Goal: Task Accomplishment & Management: Manage account settings

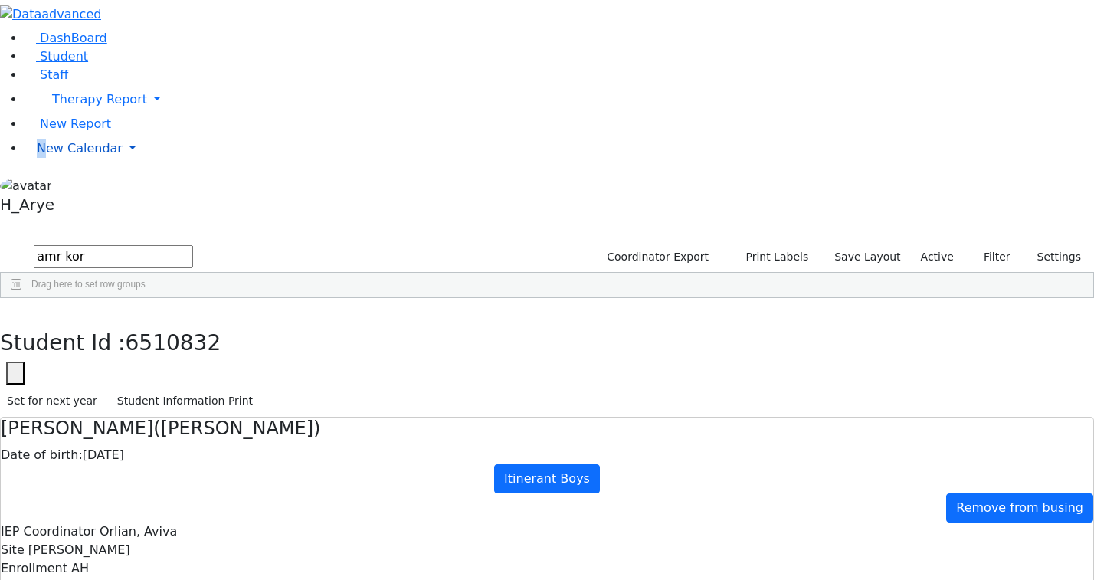
click at [67, 156] on span "New Calendar" at bounding box center [80, 148] width 86 height 15
click at [66, 188] on link "Calendar" at bounding box center [60, 179] width 55 height 18
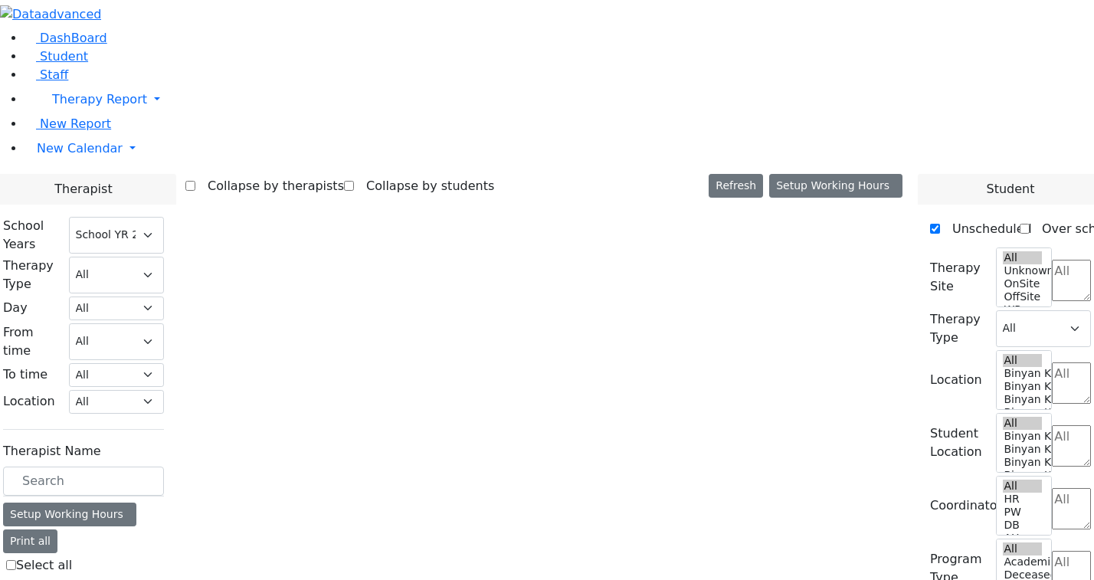
select select "212"
click at [118, 579] on label "[PERSON_NAME]" at bounding box center [67, 590] width 102 height 18
click at [16, 579] on input "[PERSON_NAME]" at bounding box center [11, 590] width 10 height 10
checkbox input "true"
select select "1"
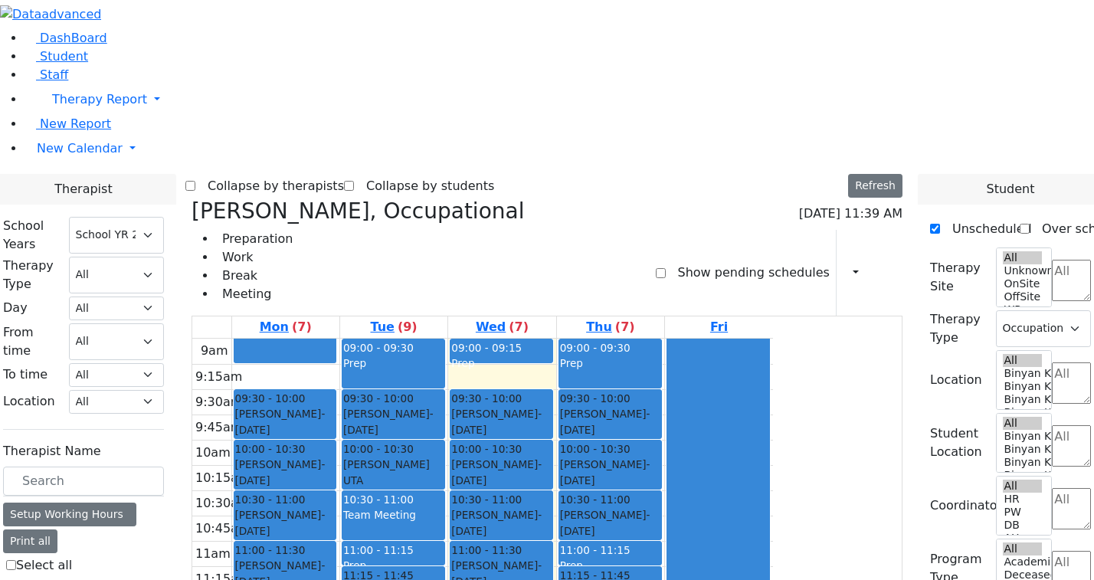
click at [118, 579] on label "[PERSON_NAME]" at bounding box center [67, 590] width 102 height 18
click at [16, 579] on input "[PERSON_NAME]" at bounding box center [11, 590] width 10 height 10
checkbox input "false"
select select
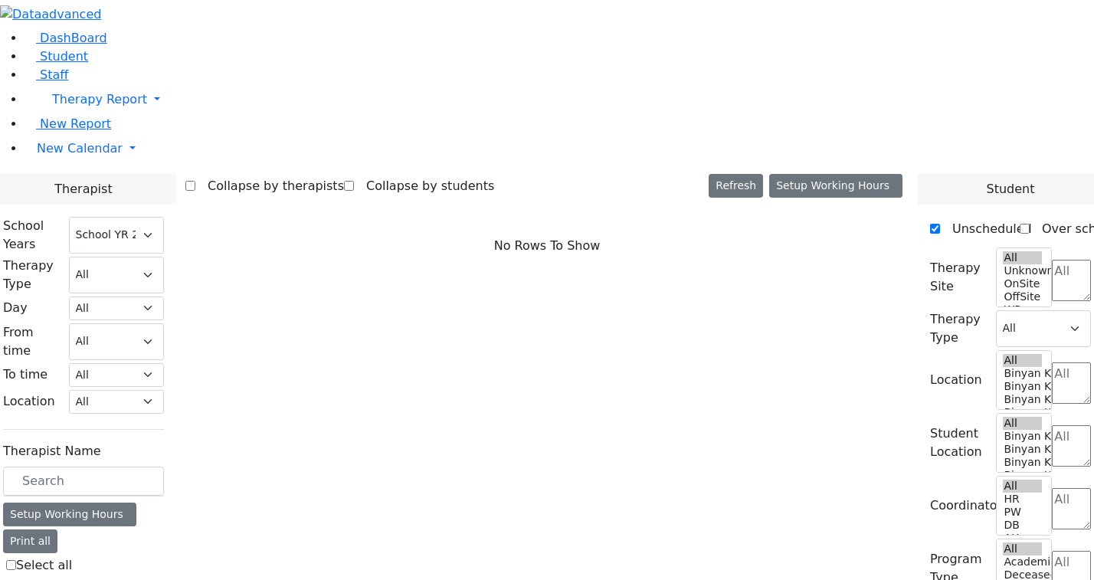
checkbox input "true"
select select "2"
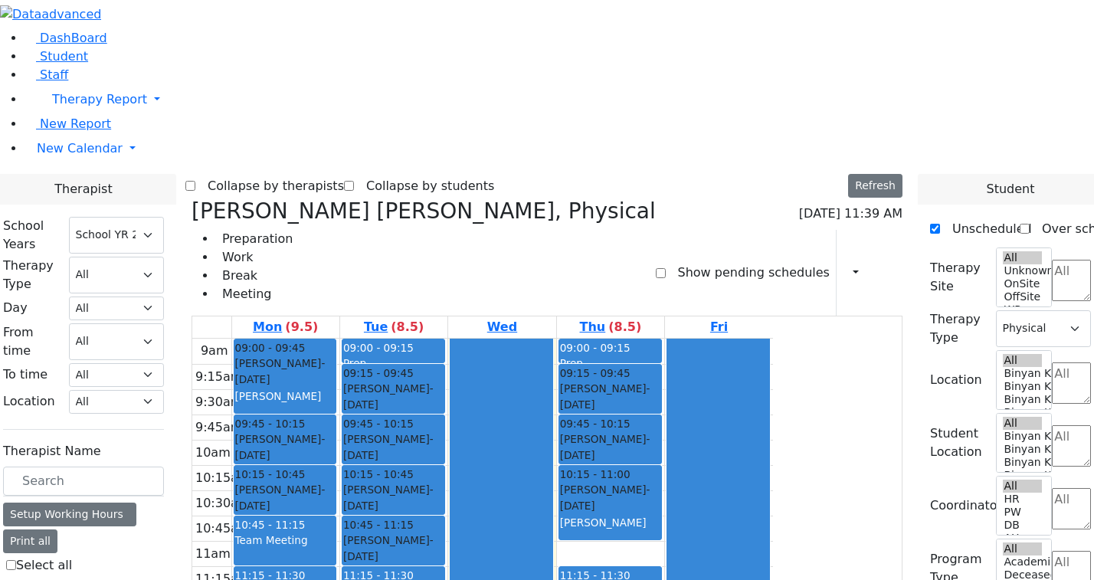
checkbox input "false"
select select
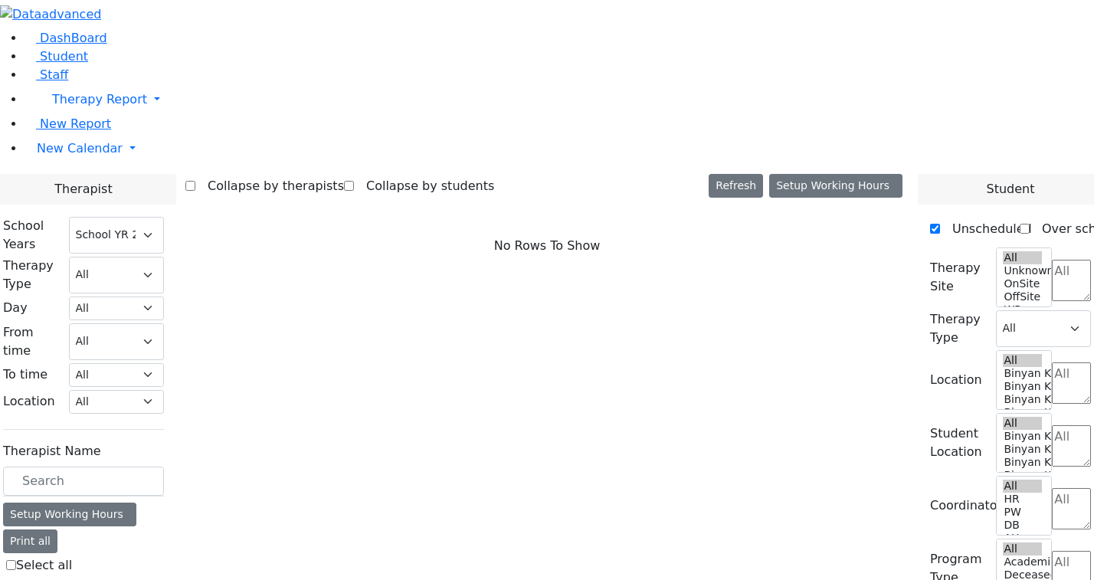
checkbox input "true"
select select "3"
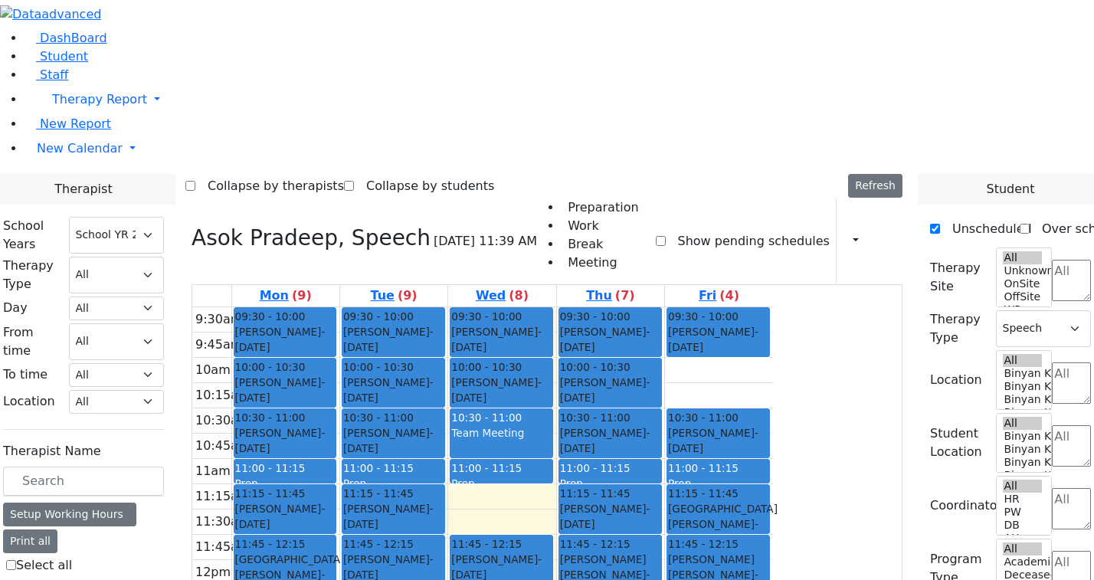
checkbox input "false"
select select
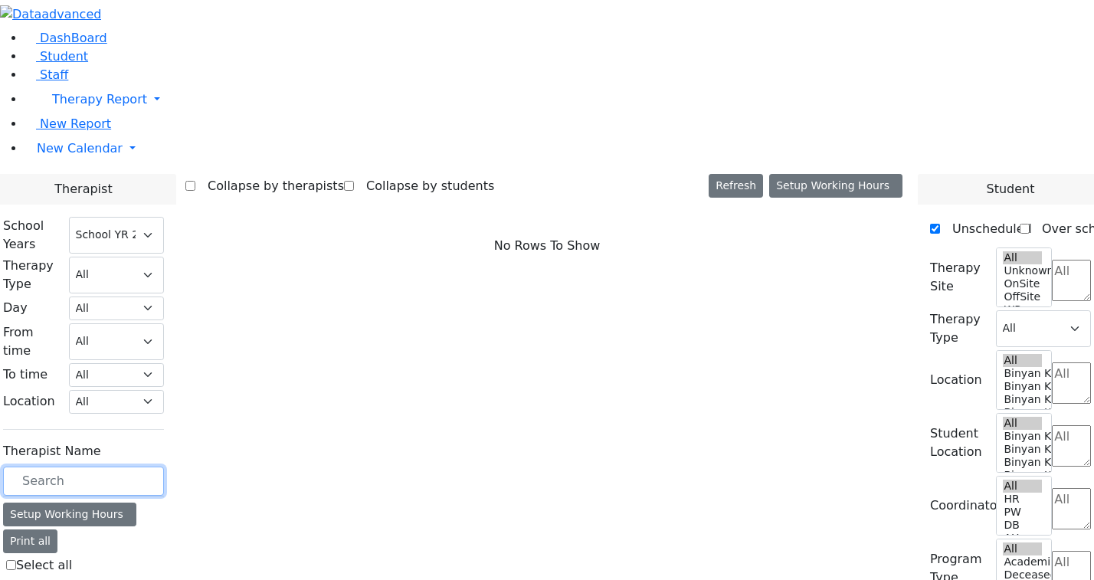
click at [164, 467] on input "text" at bounding box center [83, 481] width 161 height 29
type input "Cha"
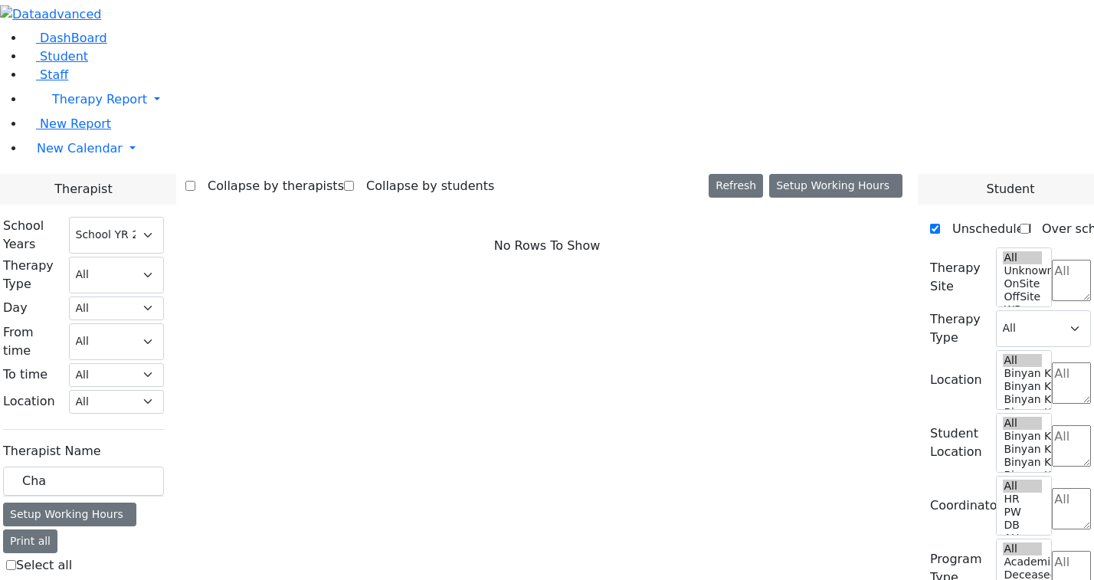
checkbox input "true"
select select "3"
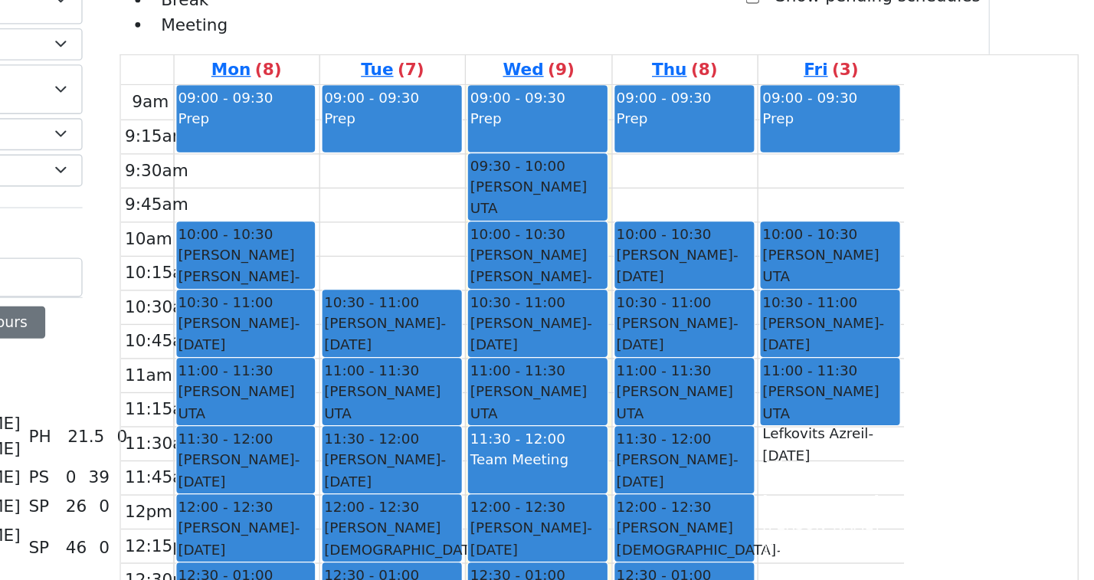
scroll to position [125, 0]
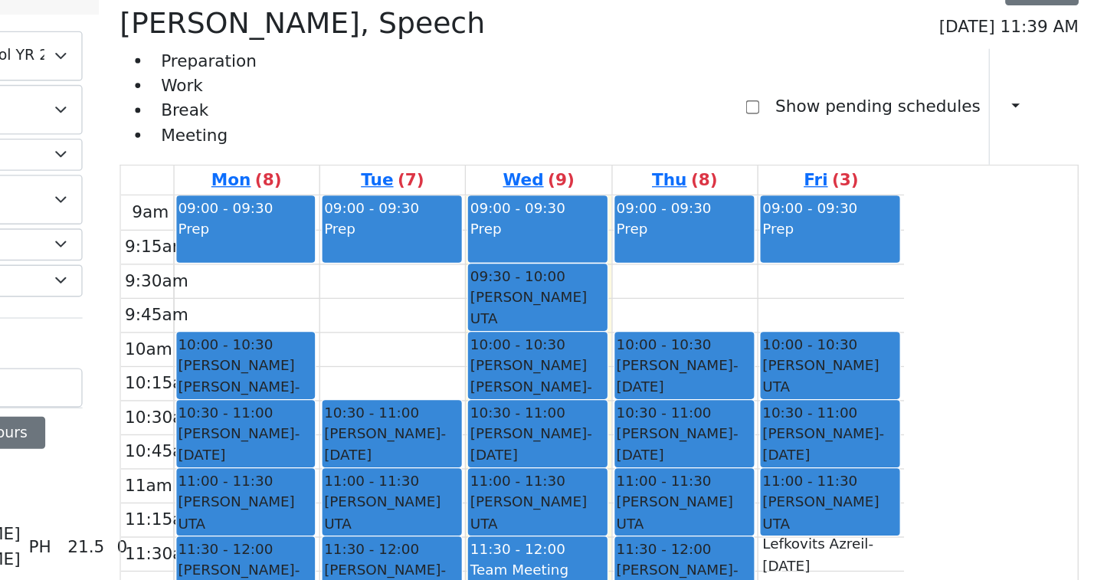
checkbox input "false"
select select
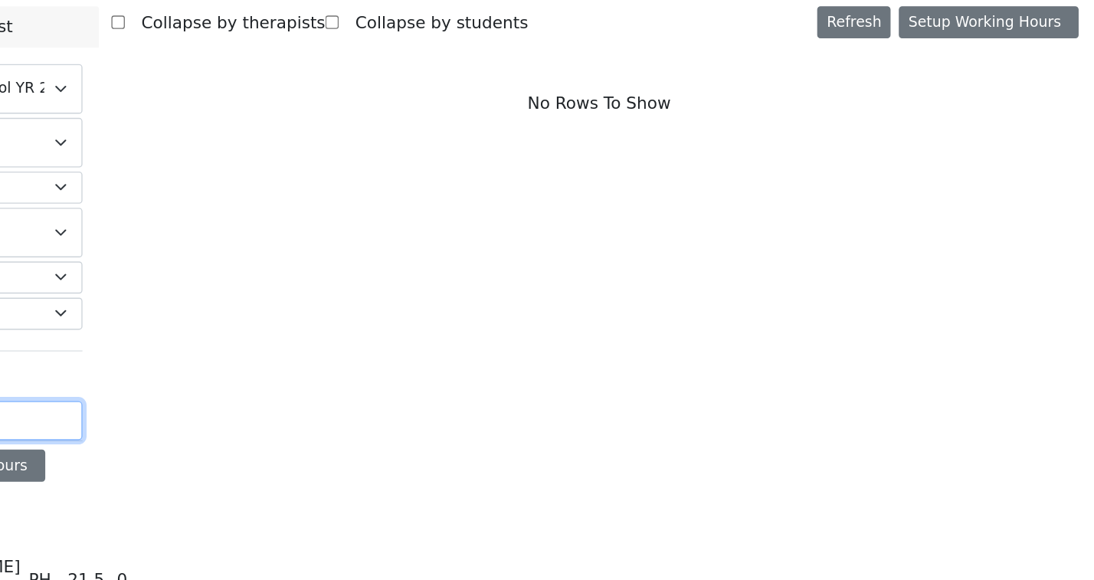
click at [164, 447] on input "Cha" at bounding box center [83, 461] width 161 height 29
type input "C"
type input "Kl"
click at [89, 562] on label "Klein Heller Shoshana" at bounding box center [52, 580] width 73 height 37
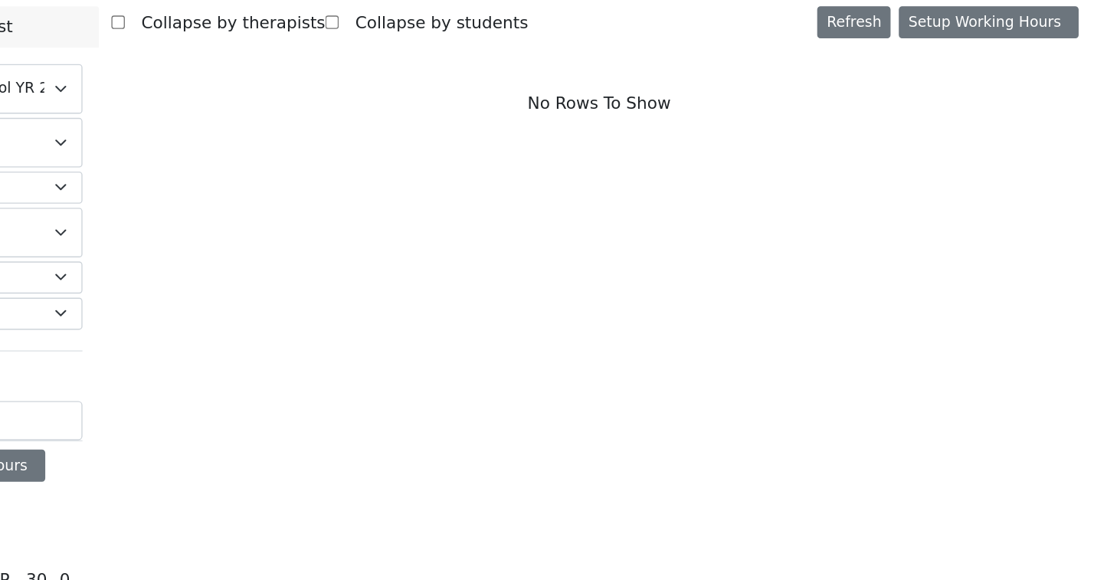
click at [16, 575] on input "Klein Heller Shoshana" at bounding box center [11, 580] width 10 height 10
checkbox input "true"
select select "3"
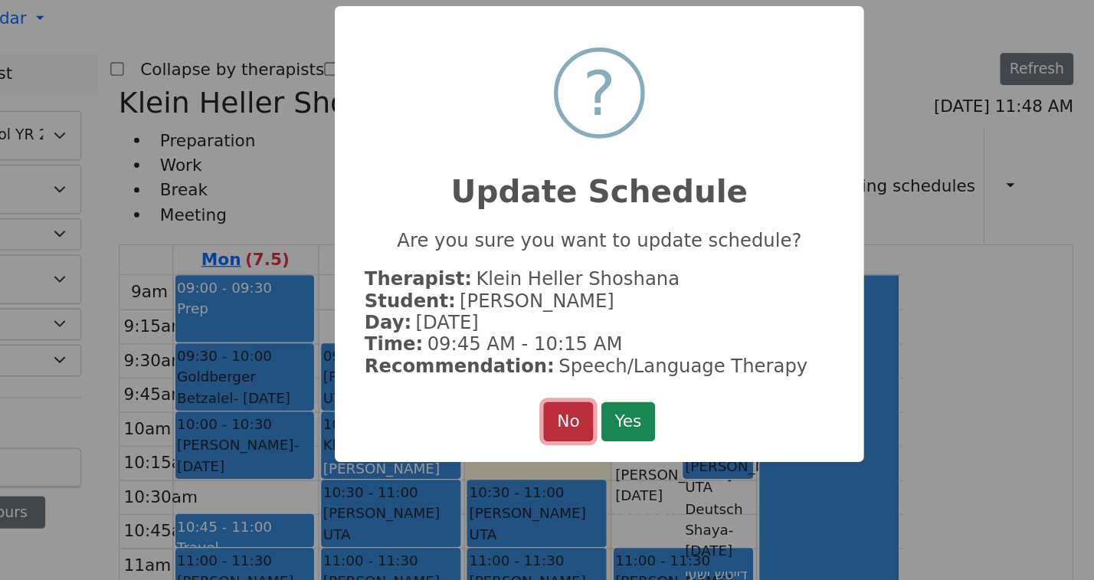
click at [506, 431] on button "No" at bounding box center [524, 428] width 37 height 29
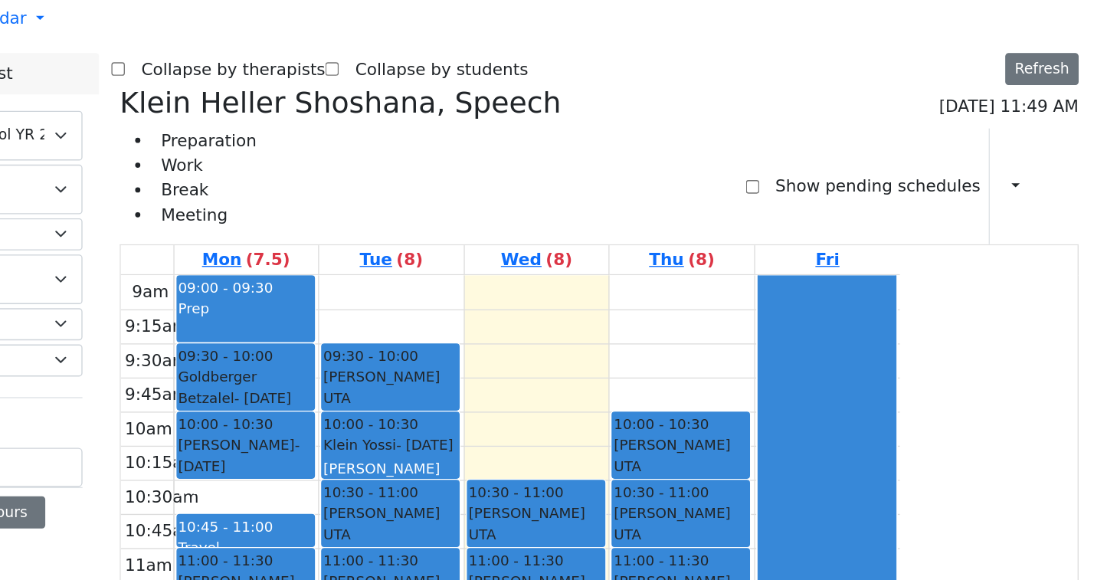
click at [768, 371] on td at bounding box center [500, 383] width 539 height 25
click at [164, 448] on input "Kl" at bounding box center [83, 462] width 161 height 29
type input "K"
type input "Tov"
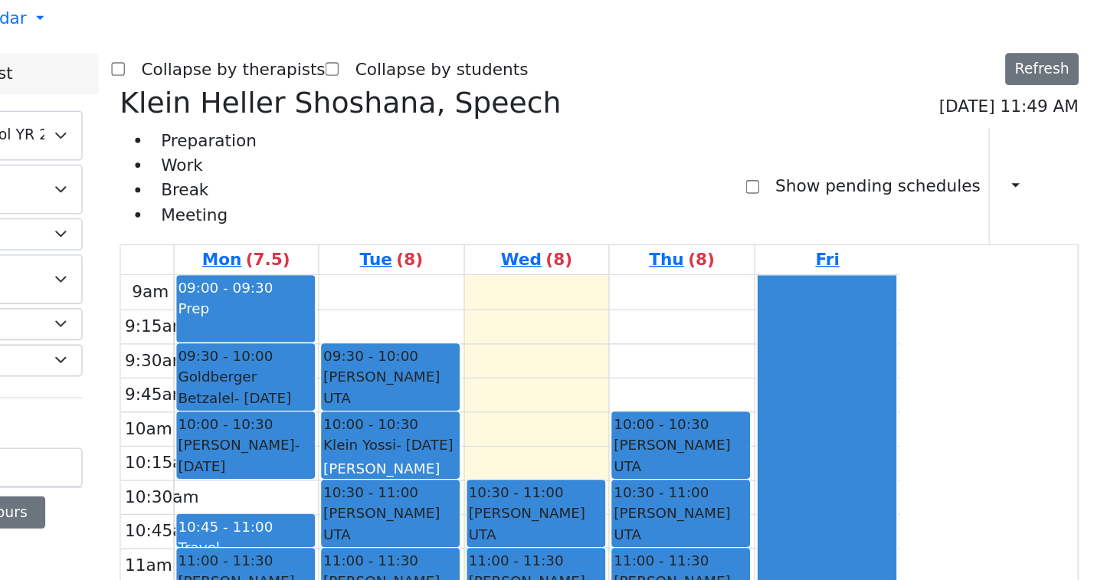
checkbox input "true"
select select "1"
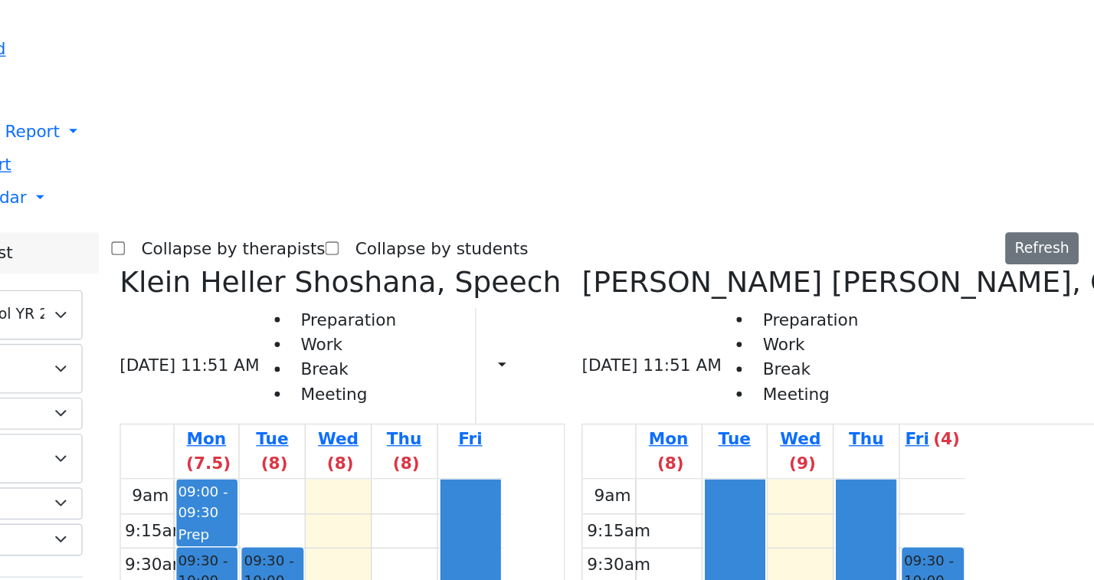
click at [192, 198] on icon at bounding box center [192, 210] width 0 height 25
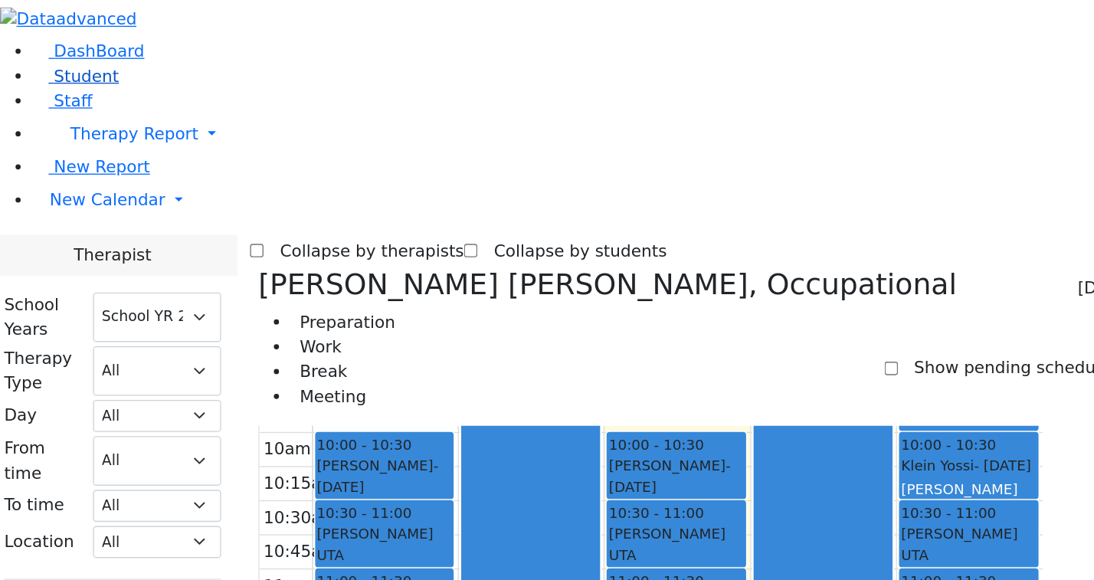
click at [88, 64] on link "Student" at bounding box center [57, 56] width 64 height 15
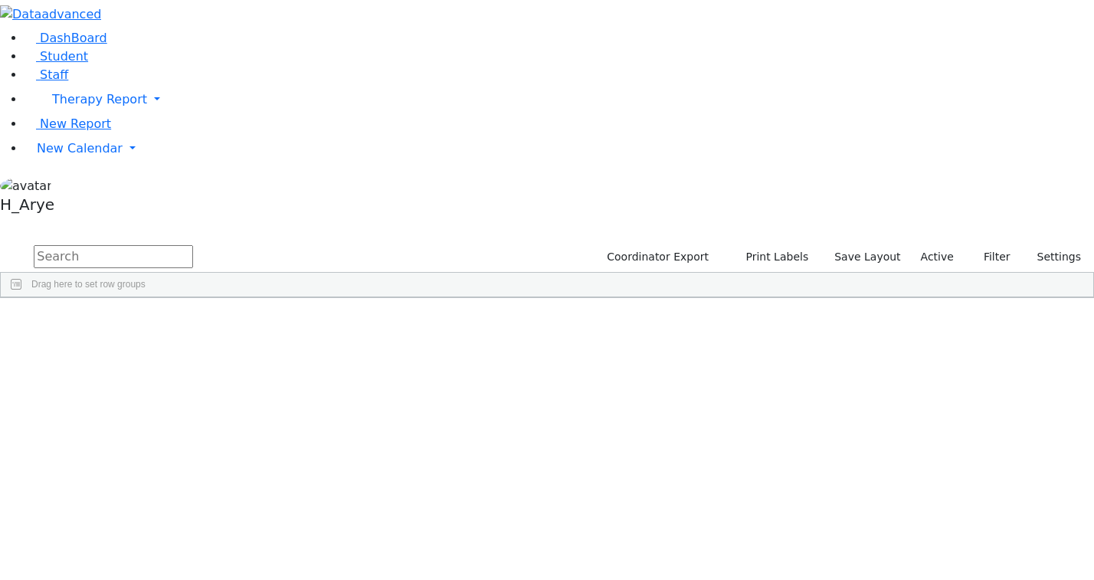
click at [193, 245] on input "text" at bounding box center [113, 256] width 159 height 23
type input "rol"
click at [351, 371] on span "AH" at bounding box center [344, 376] width 13 height 11
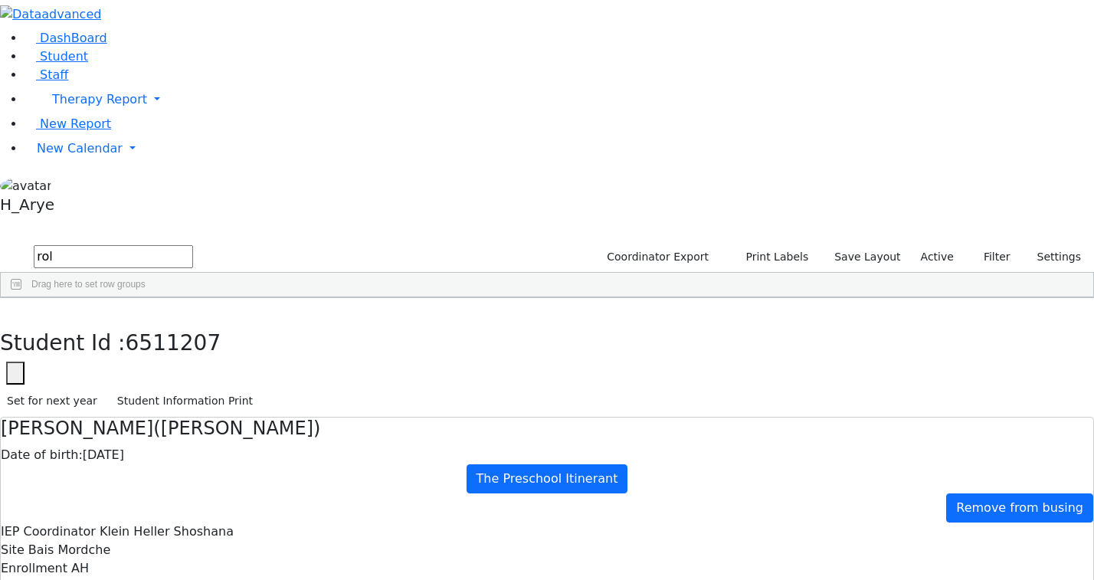
checkbox input "true"
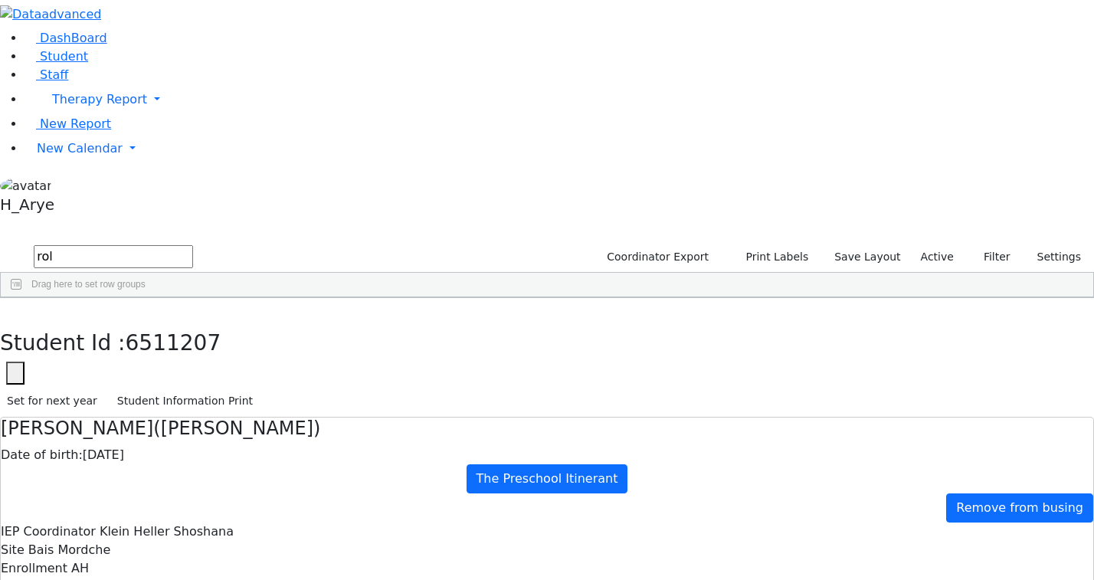
click at [227, 298] on div "Student Id : 6511207 Student Id 6511207 Cancel Save Set for next year Student I…" at bounding box center [547, 358] width 1094 height 120
click at [22, 298] on button "button" at bounding box center [11, 314] width 22 height 32
click at [193, 245] on input "rol" at bounding box center [113, 256] width 159 height 23
type input "r"
type input "י"
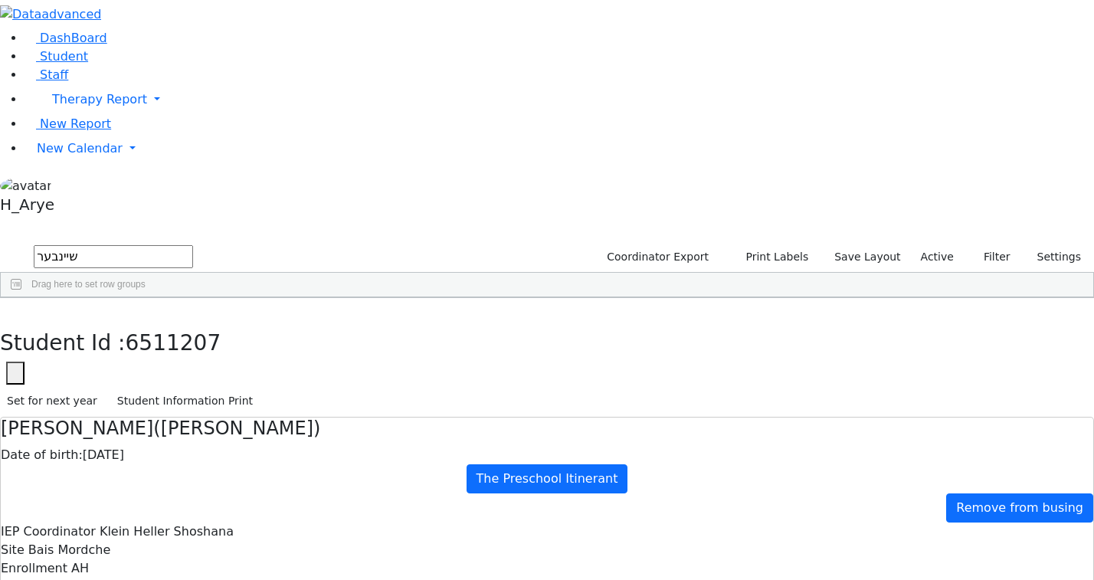
type input "שיינבער"
